Goal: Information Seeking & Learning: Learn about a topic

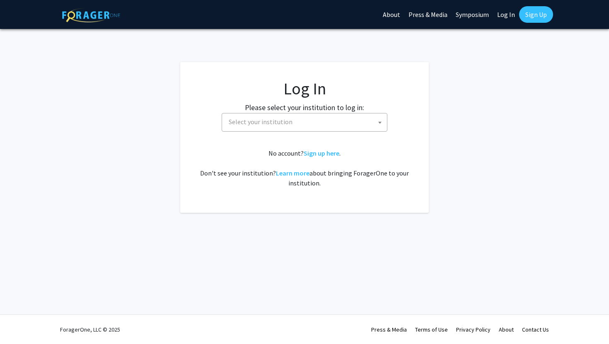
select select
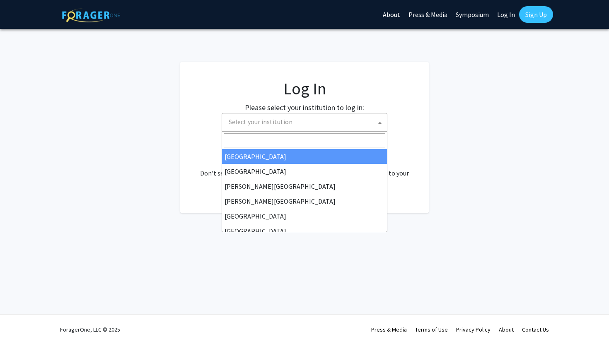
click at [301, 119] on span "Select your institution" at bounding box center [305, 121] width 161 height 17
type input "f"
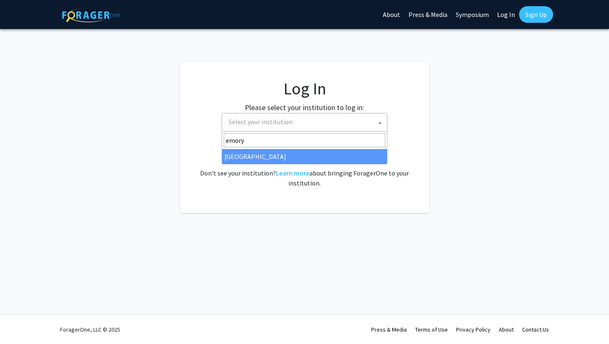
type input "emory"
select select "12"
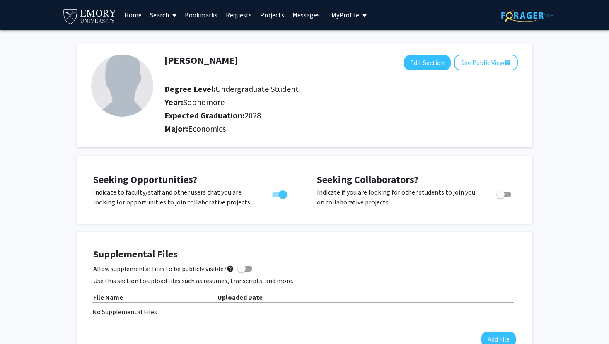
click at [164, 14] on link "Search" at bounding box center [163, 14] width 35 height 29
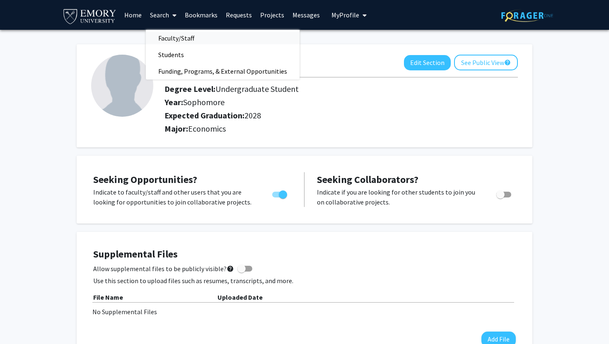
click at [163, 37] on span "Faculty/Staff" at bounding box center [176, 38] width 61 height 17
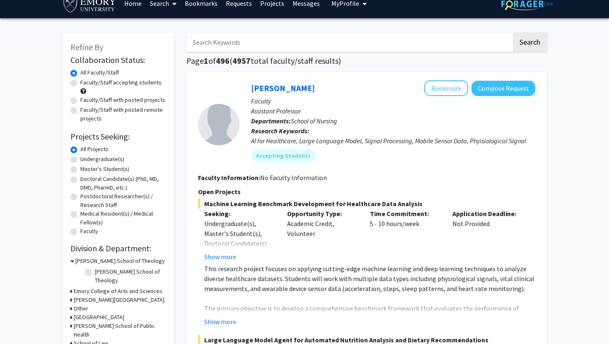
scroll to position [16, 0]
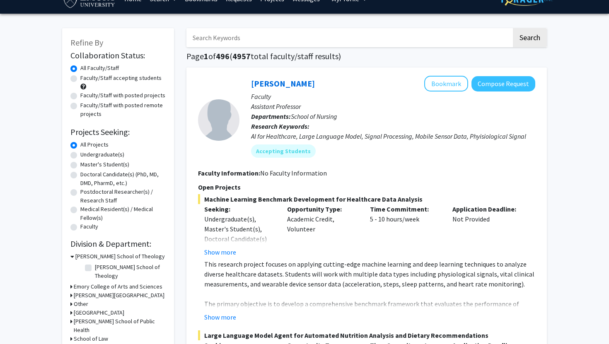
click at [80, 155] on label "Undergraduate(s)" at bounding box center [102, 154] width 44 height 9
click at [80, 155] on input "Undergraduate(s)" at bounding box center [82, 152] width 5 height 5
radio input "true"
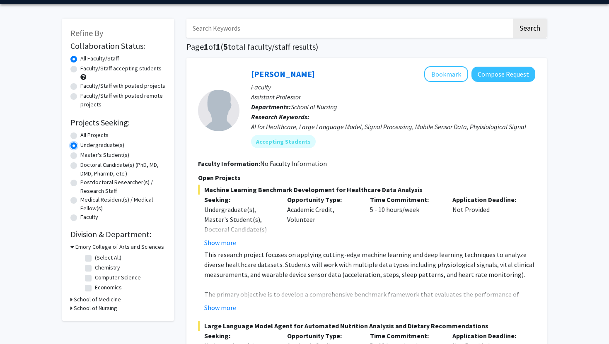
scroll to position [30, 0]
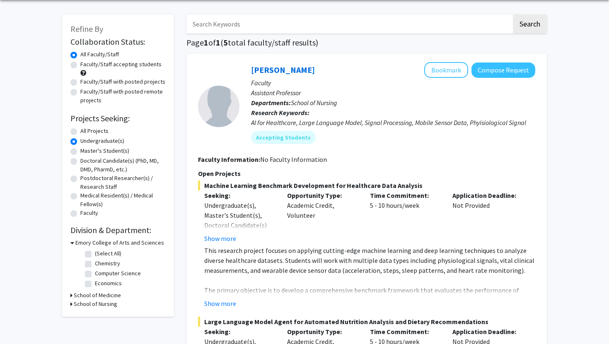
click at [95, 284] on label "Economics" at bounding box center [108, 283] width 27 height 9
click at [95, 284] on input "Economics" at bounding box center [97, 281] width 5 height 5
checkbox input "true"
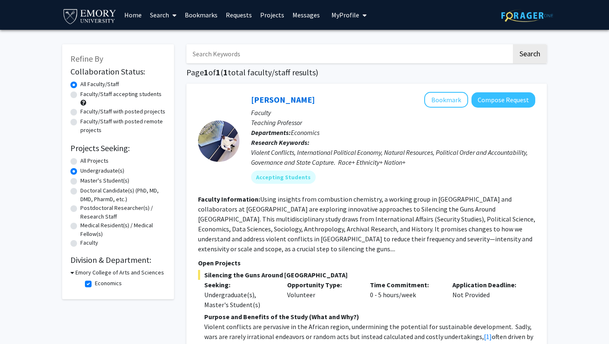
click at [80, 94] on label "Faculty/Staff accepting students" at bounding box center [120, 94] width 81 height 9
click at [80, 94] on input "Faculty/Staff accepting students" at bounding box center [82, 92] width 5 height 5
radio input "true"
click at [198, 19] on link "Bookmarks" at bounding box center [201, 14] width 41 height 29
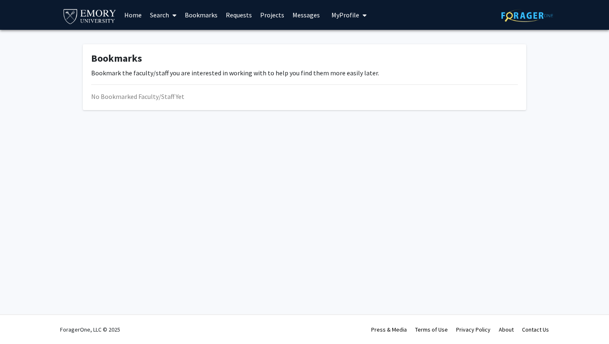
click at [226, 19] on link "Requests" at bounding box center [239, 14] width 34 height 29
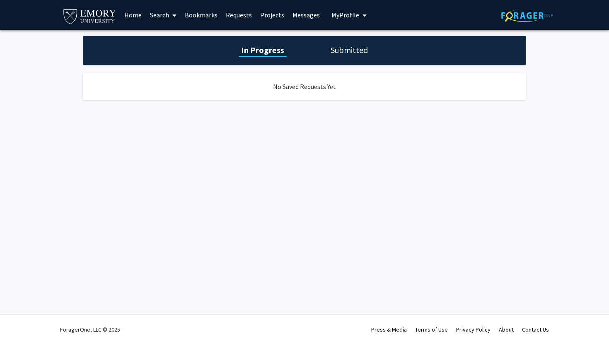
click at [293, 17] on link "Messages" at bounding box center [306, 14] width 36 height 29
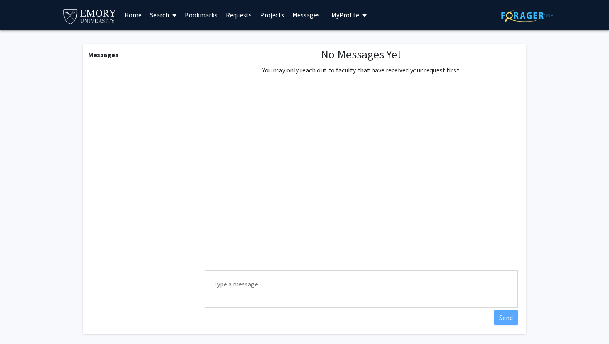
click at [347, 13] on span "My Profile" at bounding box center [345, 15] width 28 height 8
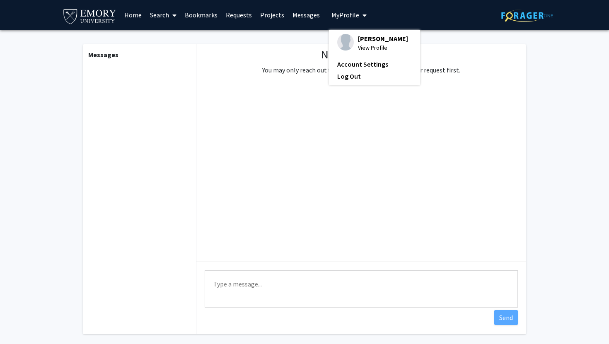
click at [121, 16] on link "Home" at bounding box center [133, 14] width 26 height 29
